Goal: Check status: Check status

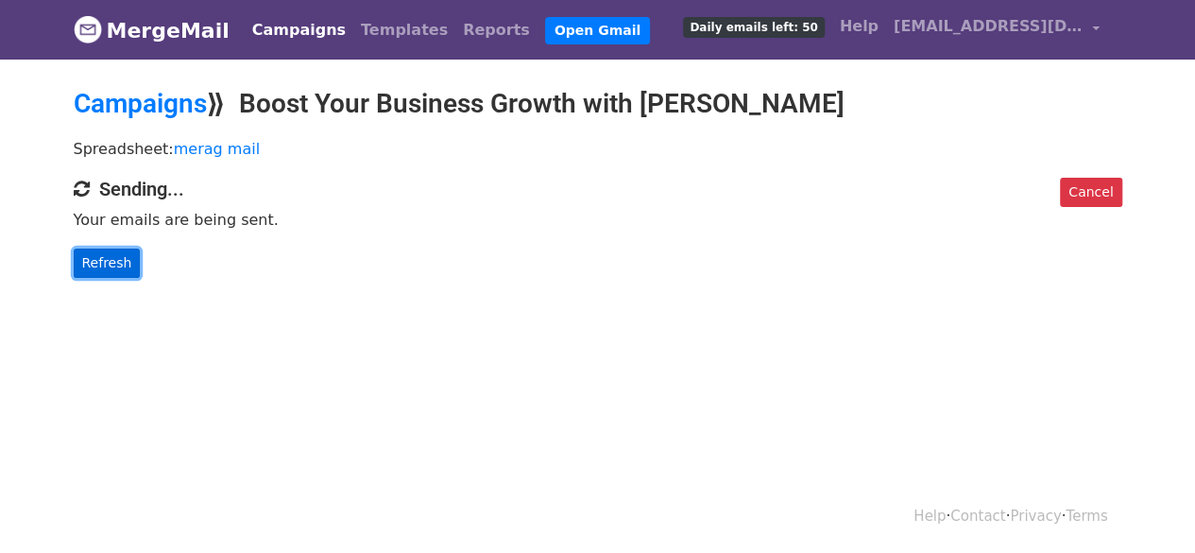
click at [102, 261] on link "Refresh" at bounding box center [107, 262] width 67 height 29
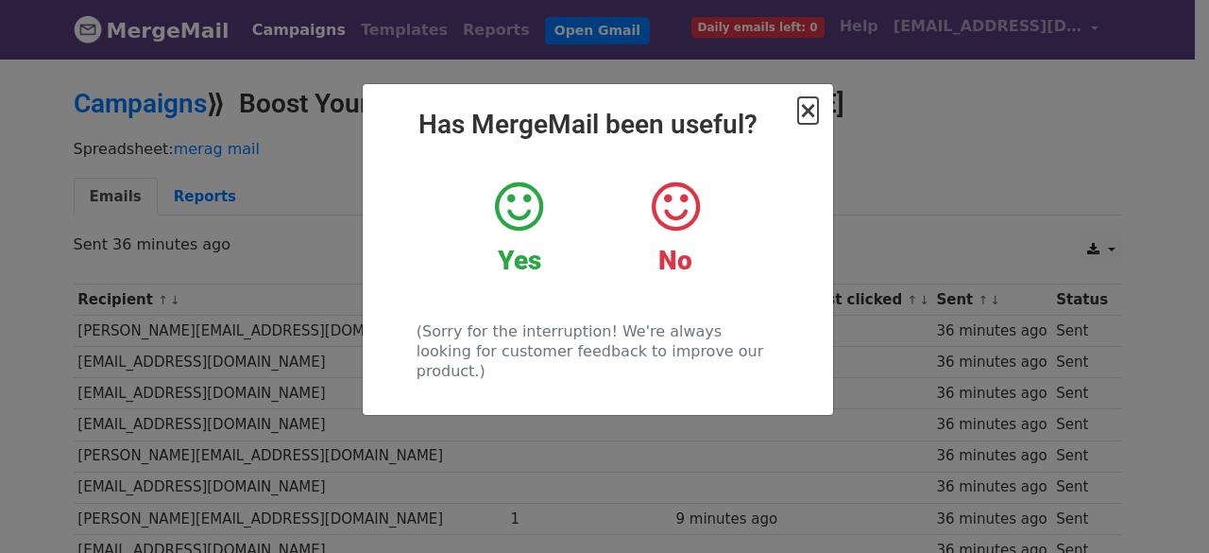
click at [805, 112] on span "×" at bounding box center [807, 110] width 19 height 26
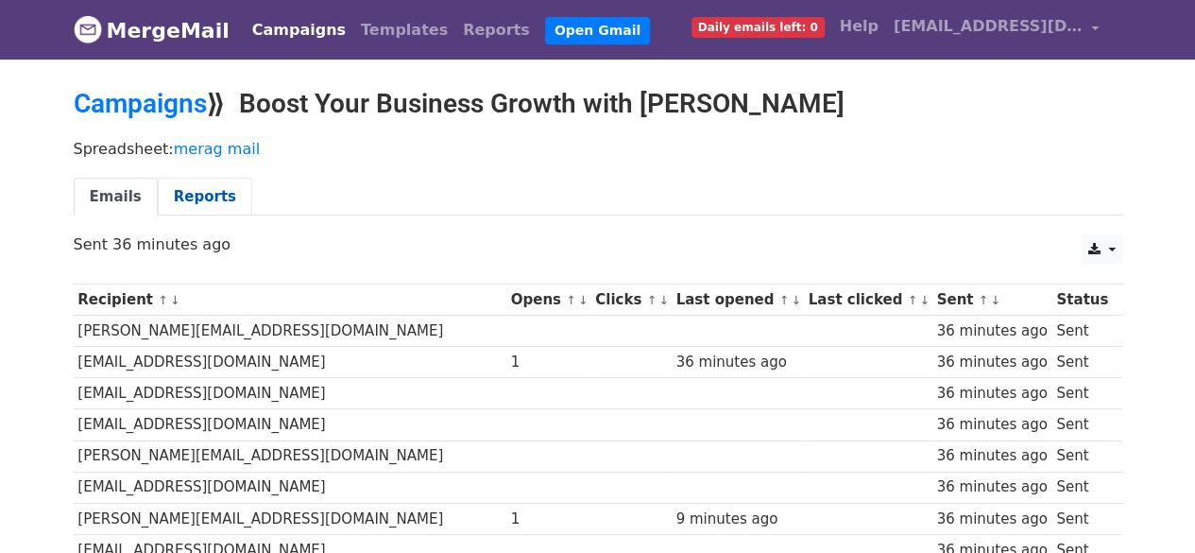
click at [197, 188] on link "Reports" at bounding box center [205, 197] width 94 height 39
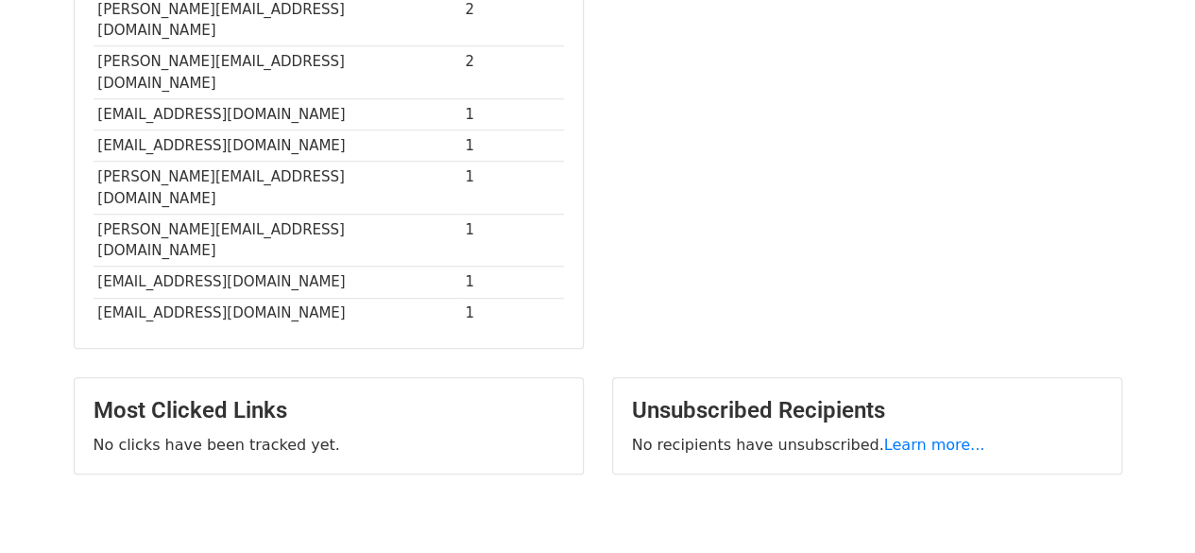
scroll to position [264, 0]
